Goal: Navigation & Orientation: Find specific page/section

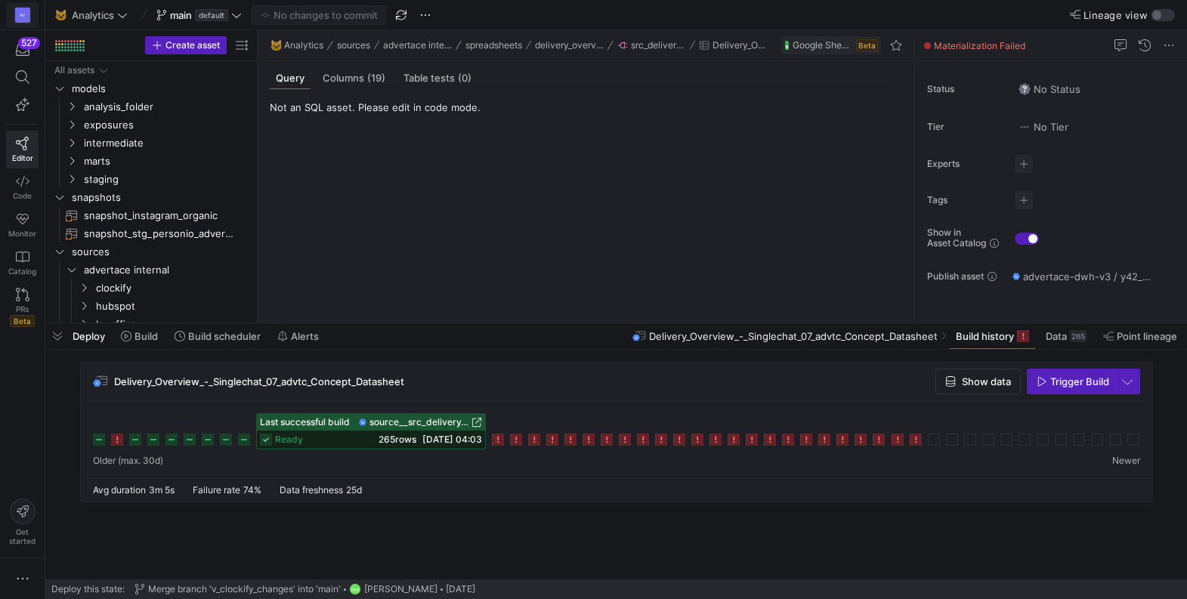
click at [20, 20] on div "AV" at bounding box center [22, 15] width 15 height 15
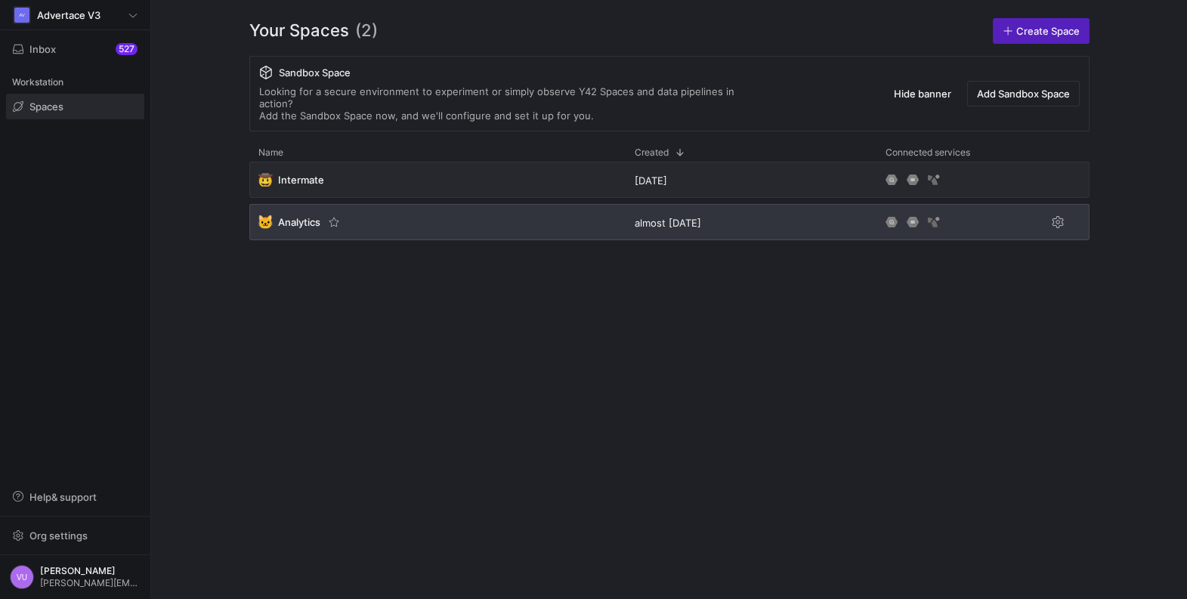
click at [292, 216] on span "Analytics" at bounding box center [299, 222] width 42 height 12
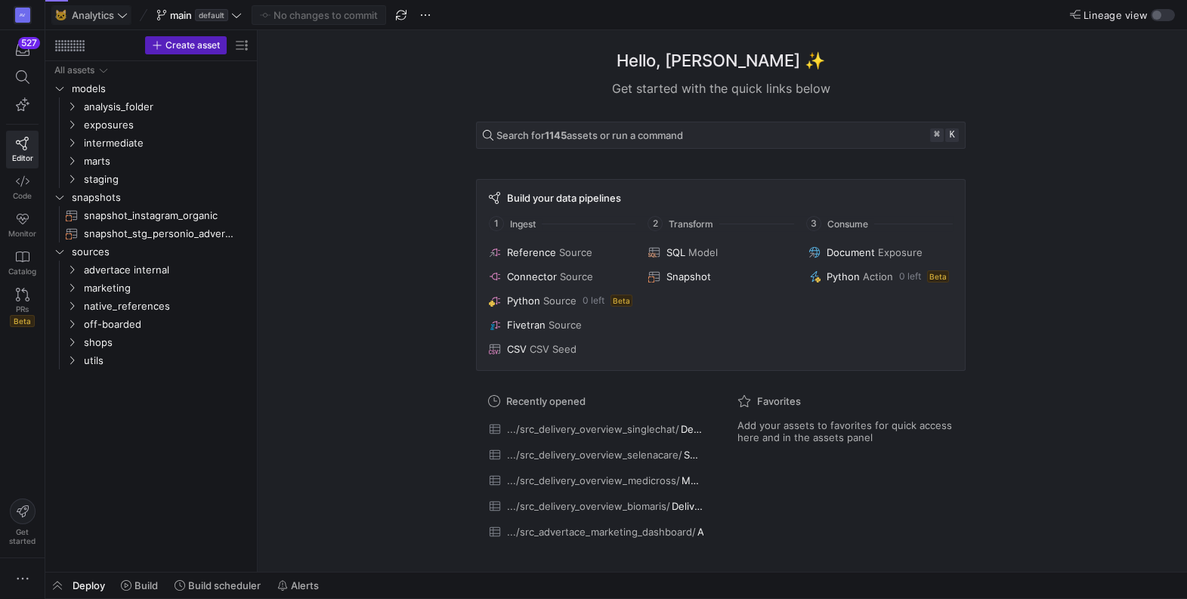
click at [81, 12] on span "Analytics" at bounding box center [93, 15] width 42 height 12
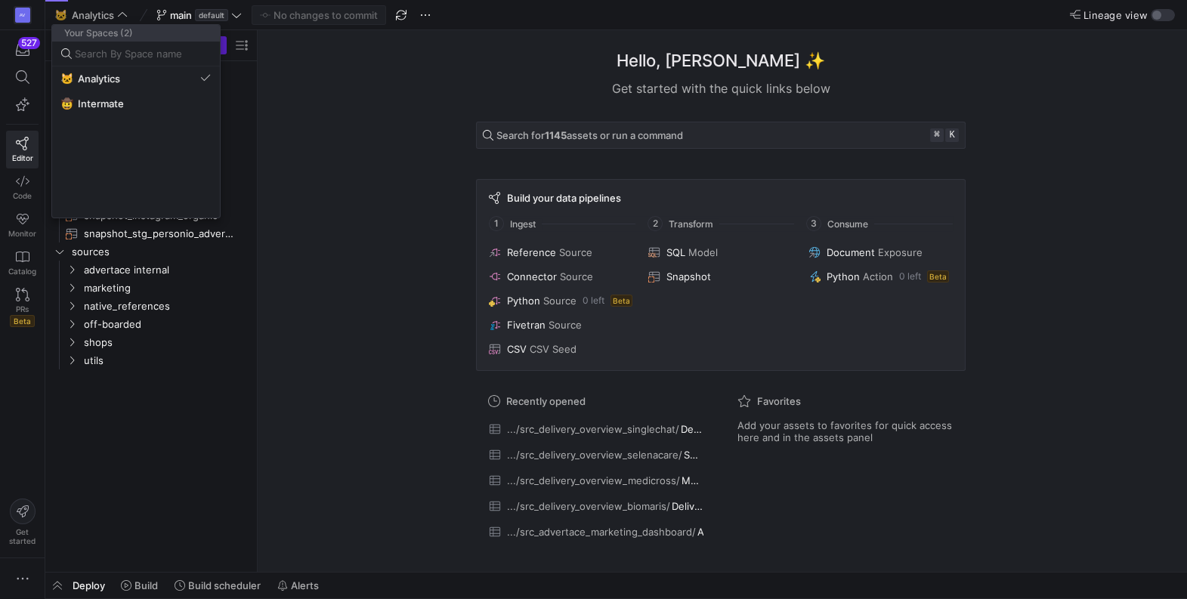
click at [26, 11] on div at bounding box center [593, 299] width 1187 height 599
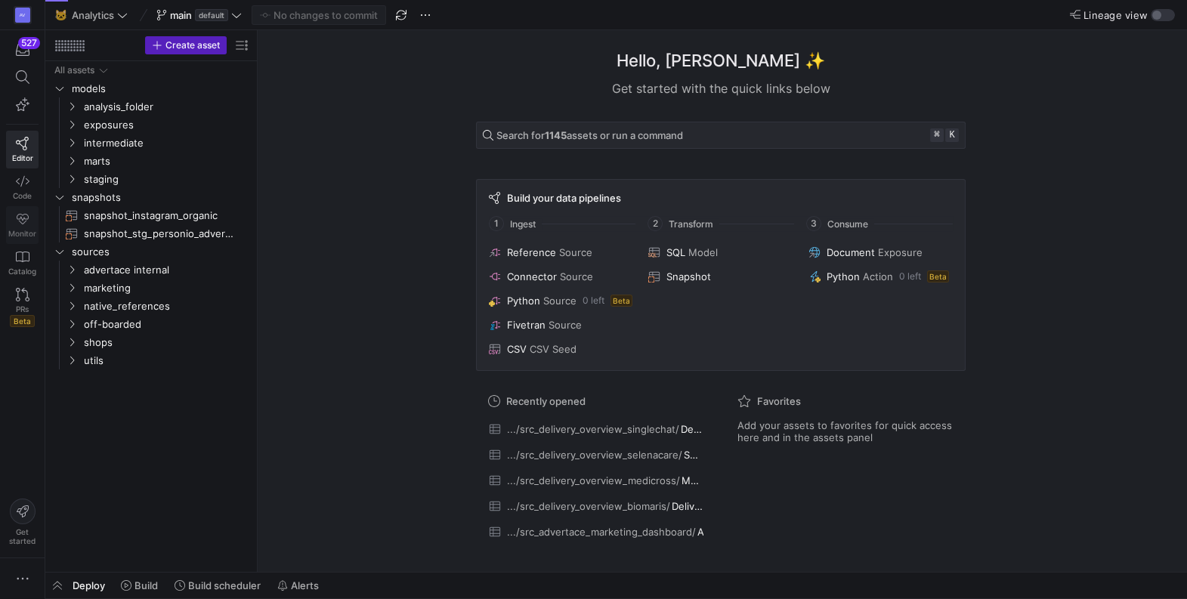
click at [19, 221] on icon at bounding box center [23, 219] width 14 height 14
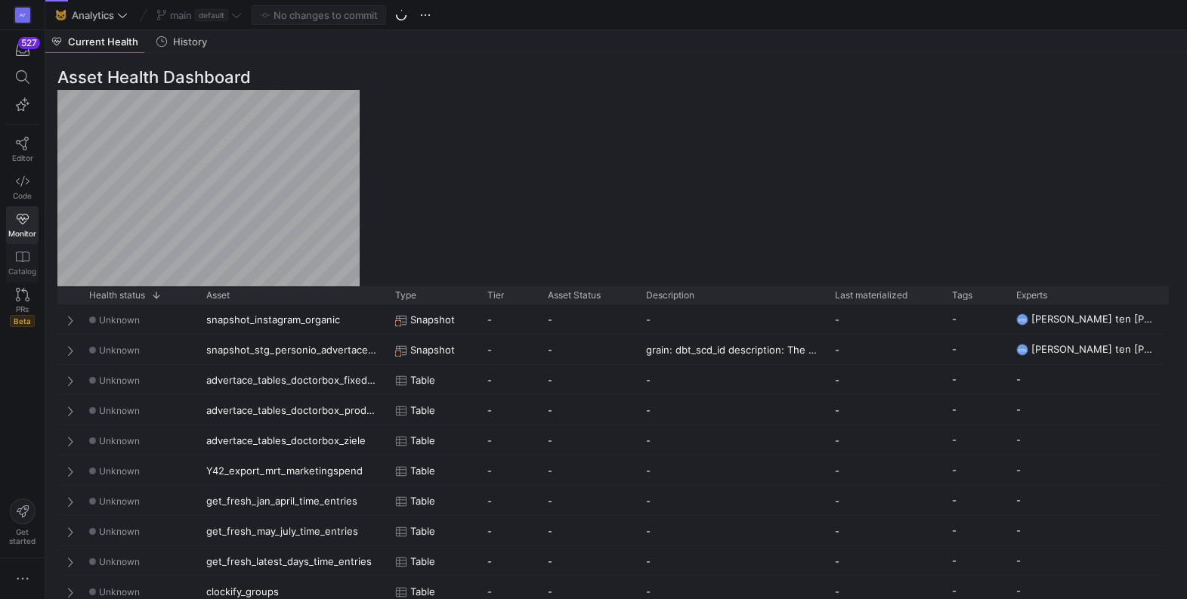
click at [17, 260] on icon at bounding box center [23, 257] width 14 height 11
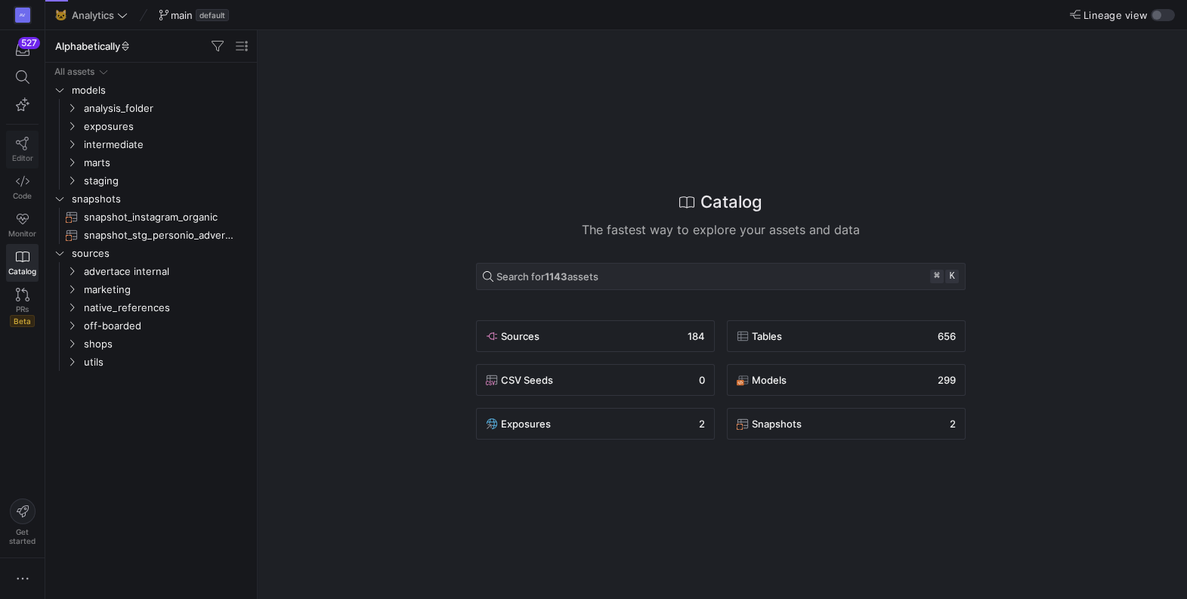
click at [14, 139] on link "Editor" at bounding box center [22, 150] width 32 height 38
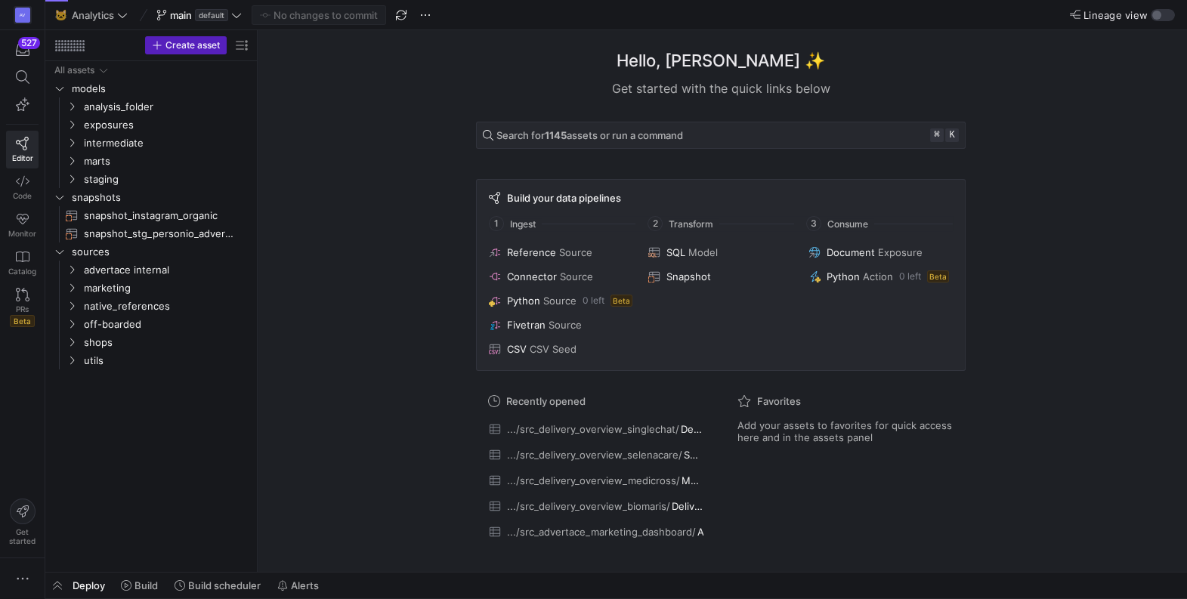
click at [438, 243] on div "Hello, [PERSON_NAME] ✨ Get started with the quick links below Search for 1145 a…" at bounding box center [721, 301] width 914 height 542
